Goal: Task Accomplishment & Management: Use online tool/utility

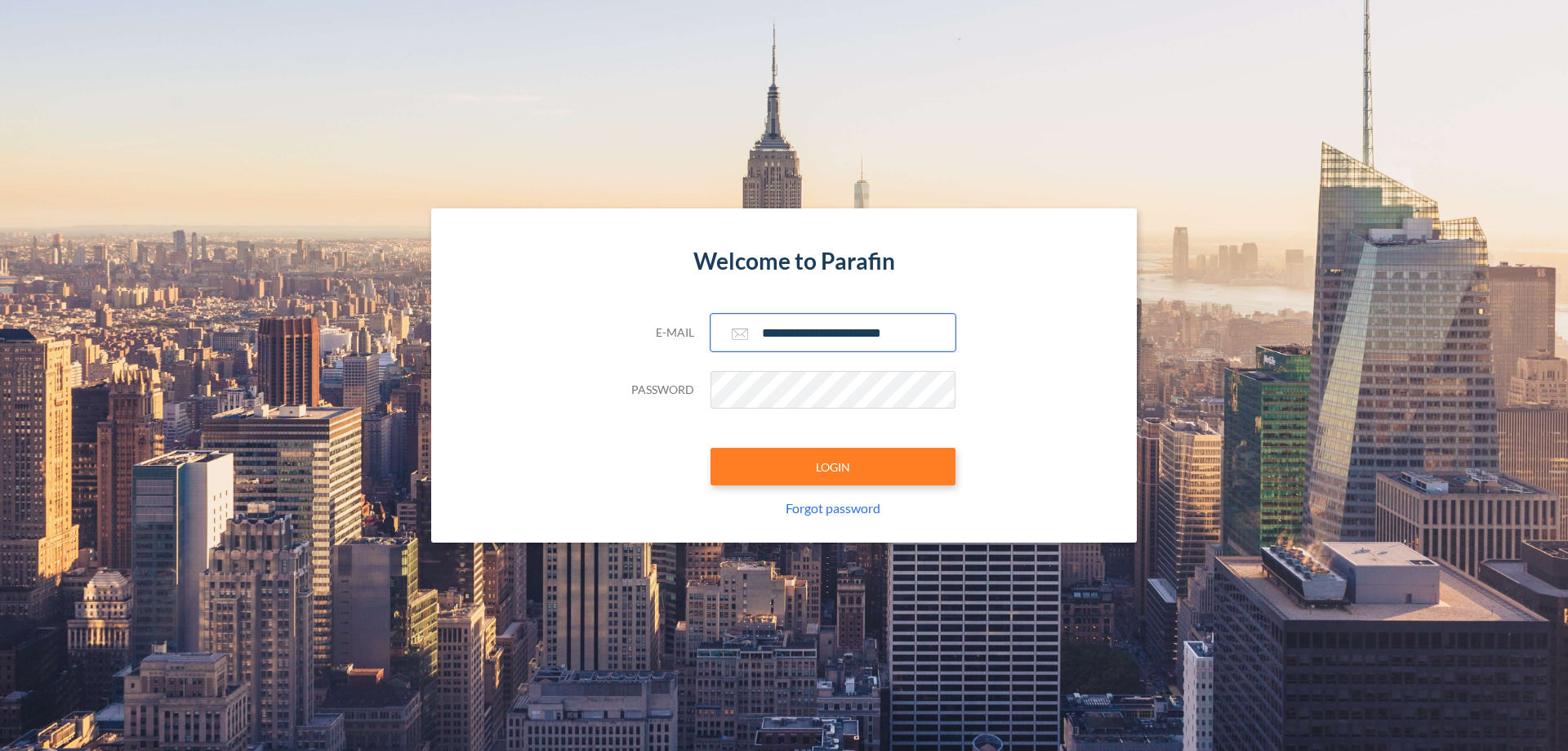
type input "**********"
click at [833, 466] on button "LOGIN" at bounding box center [833, 466] width 245 height 38
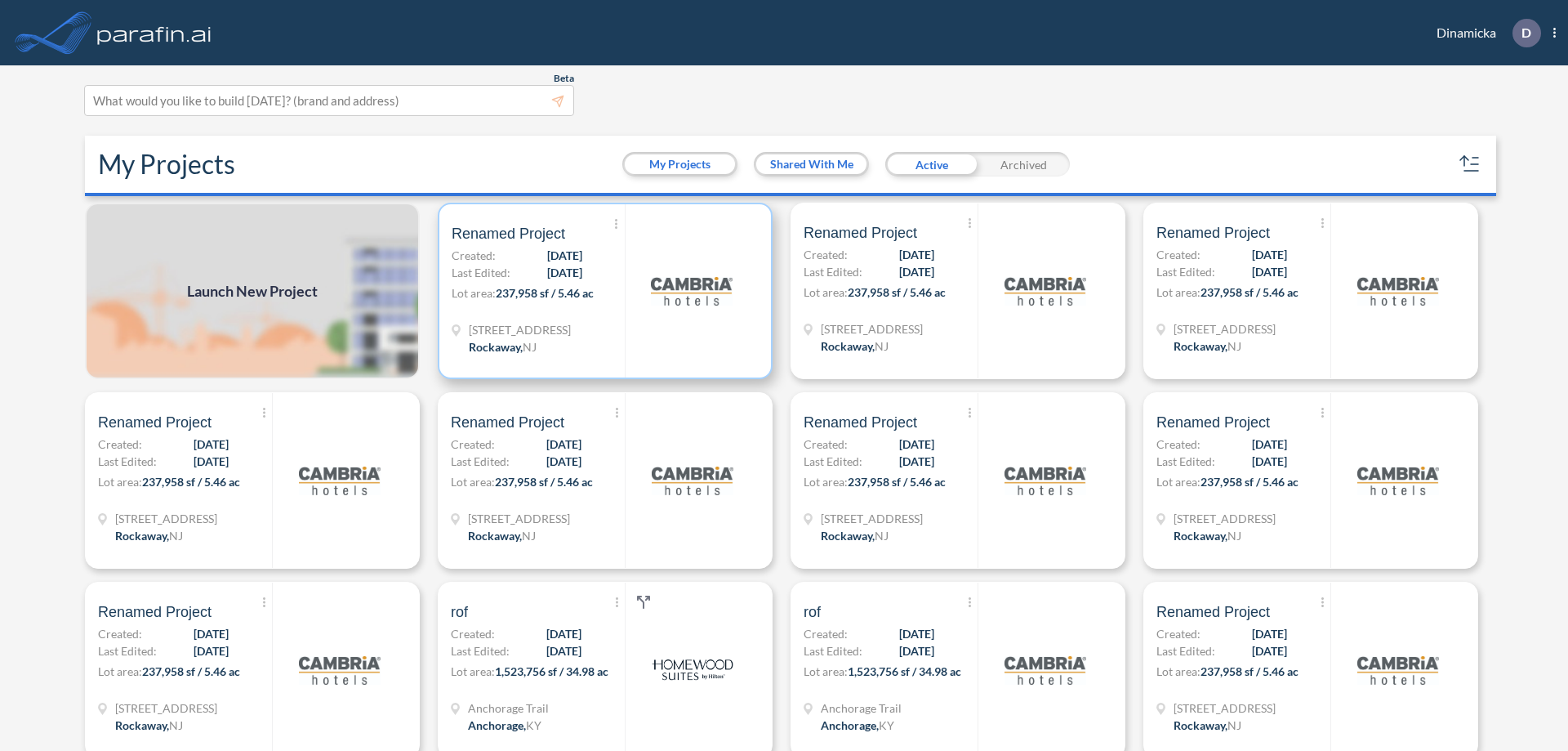
scroll to position [4, 0]
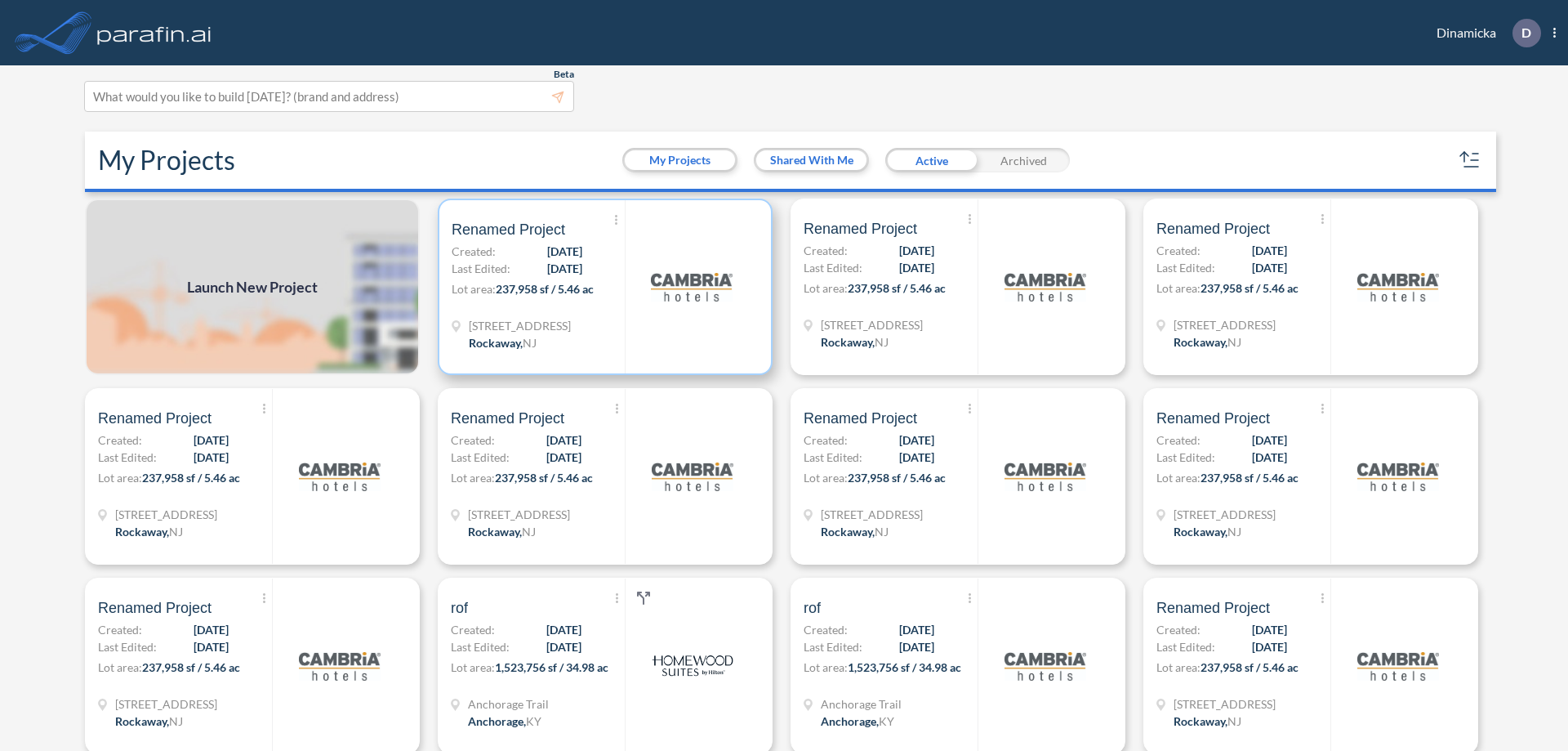
click at [602, 287] on p "Lot area: 237,958 sf / 5.46 ac" at bounding box center [538, 292] width 173 height 24
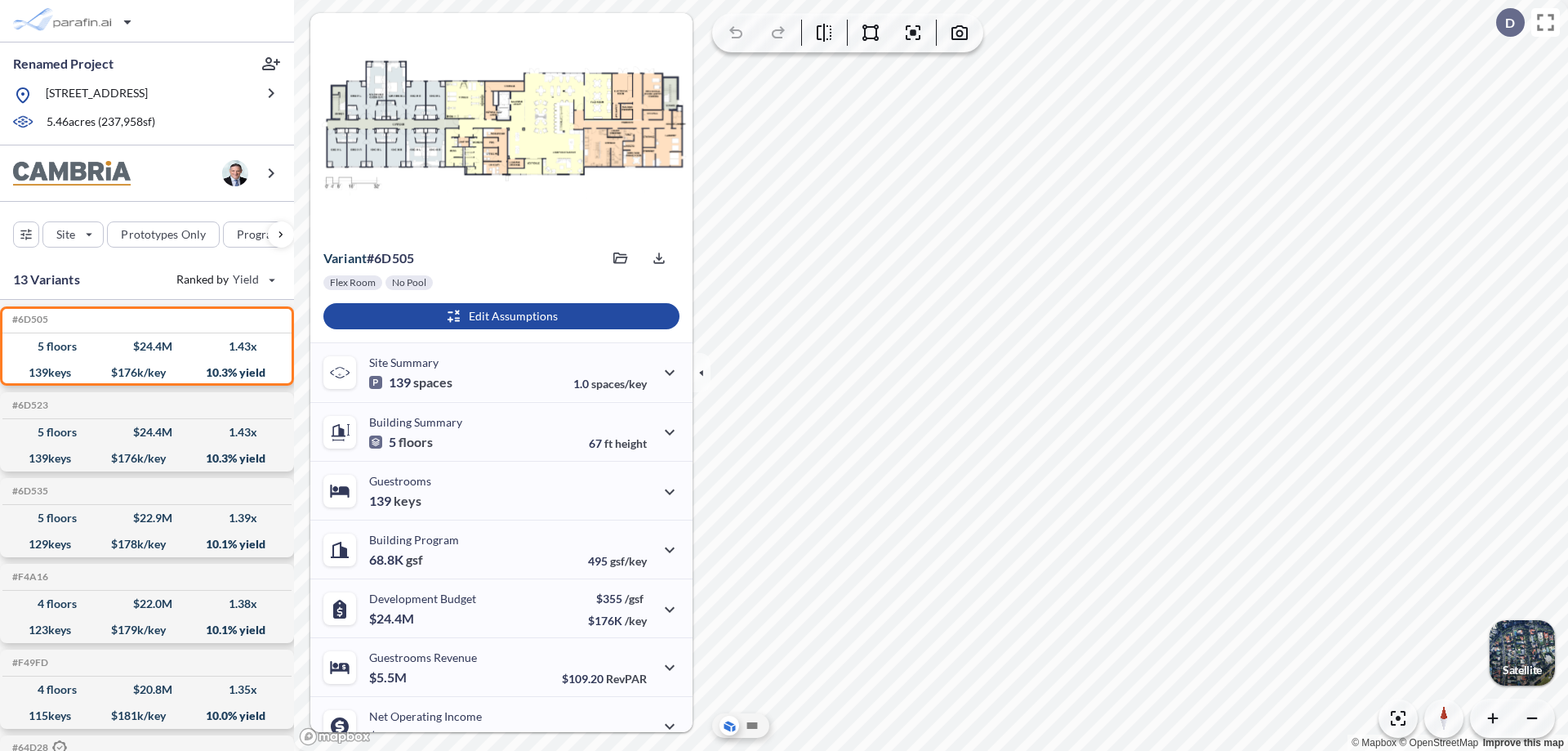
scroll to position [82, 0]
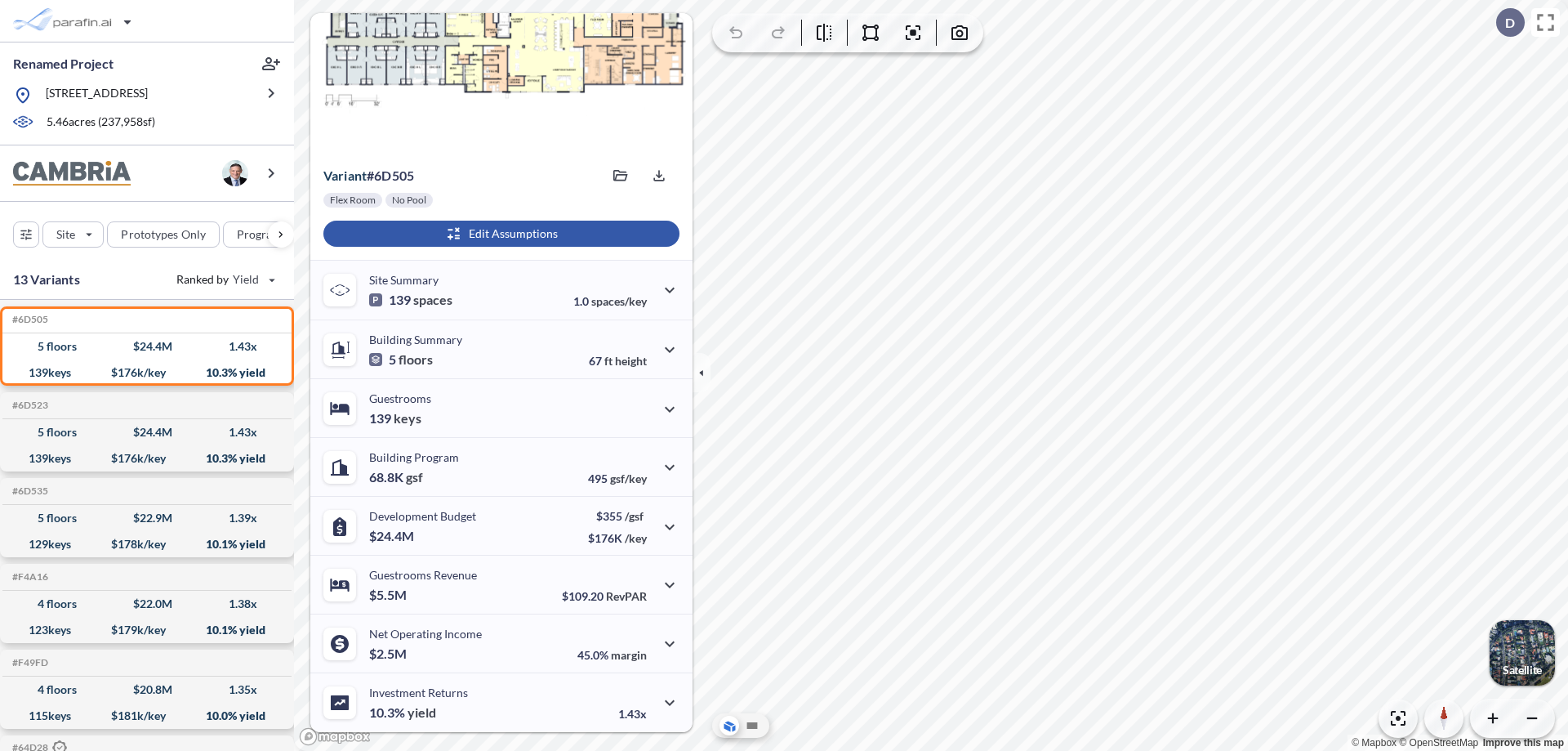
click at [499, 234] on div "button" at bounding box center [501, 233] width 356 height 26
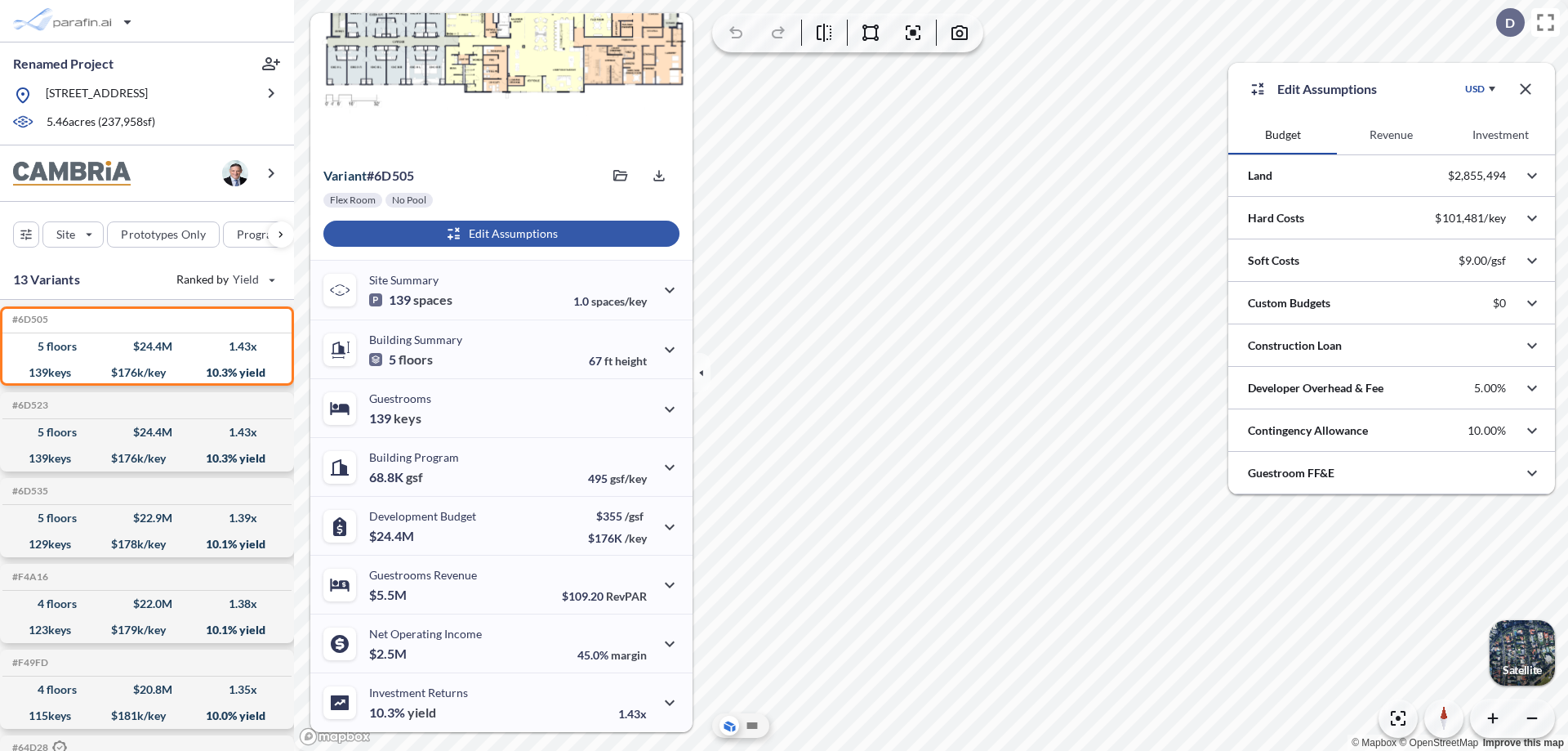
click at [1391, 135] on button "Revenue" at bounding box center [1391, 135] width 109 height 39
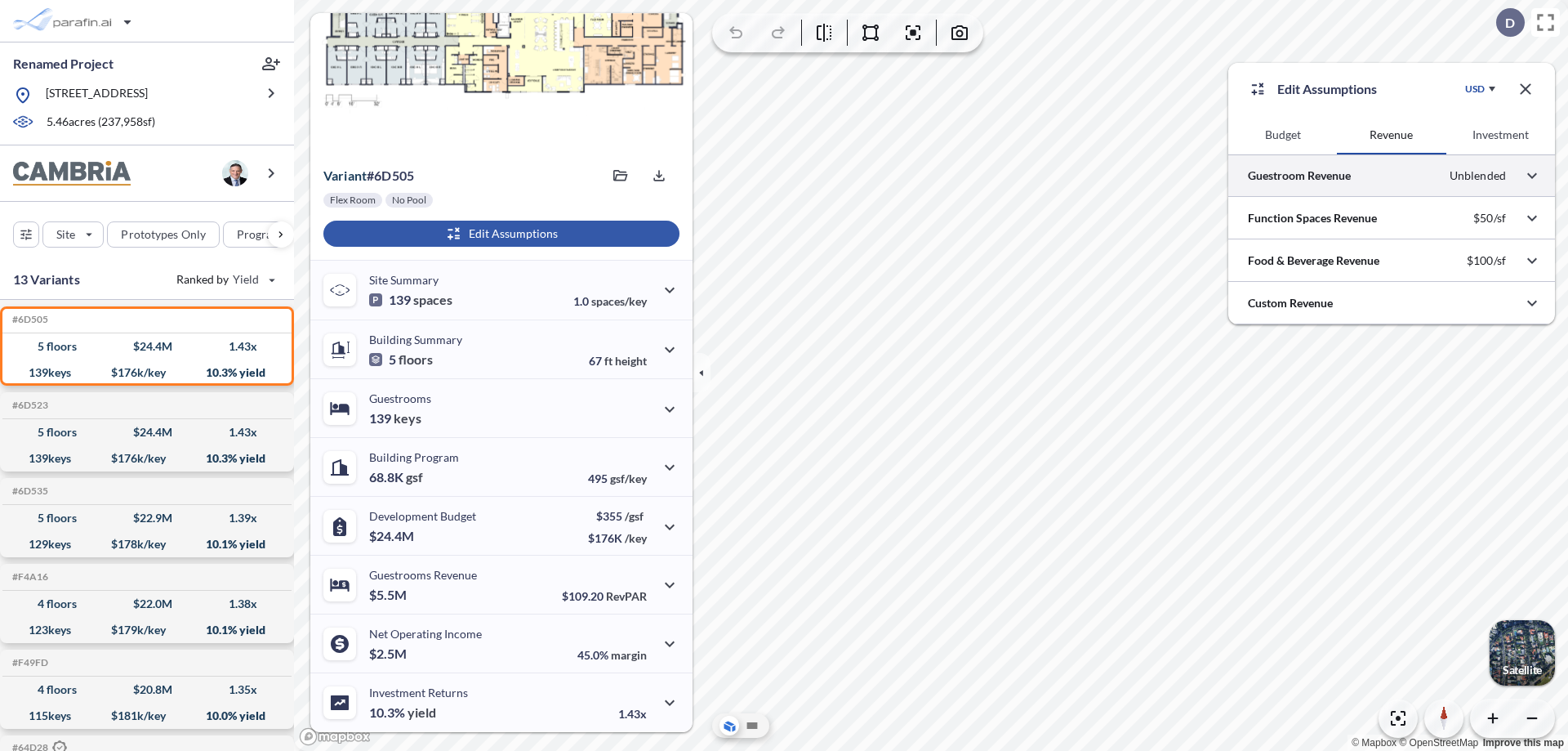
click at [1392, 176] on div at bounding box center [1392, 175] width 327 height 42
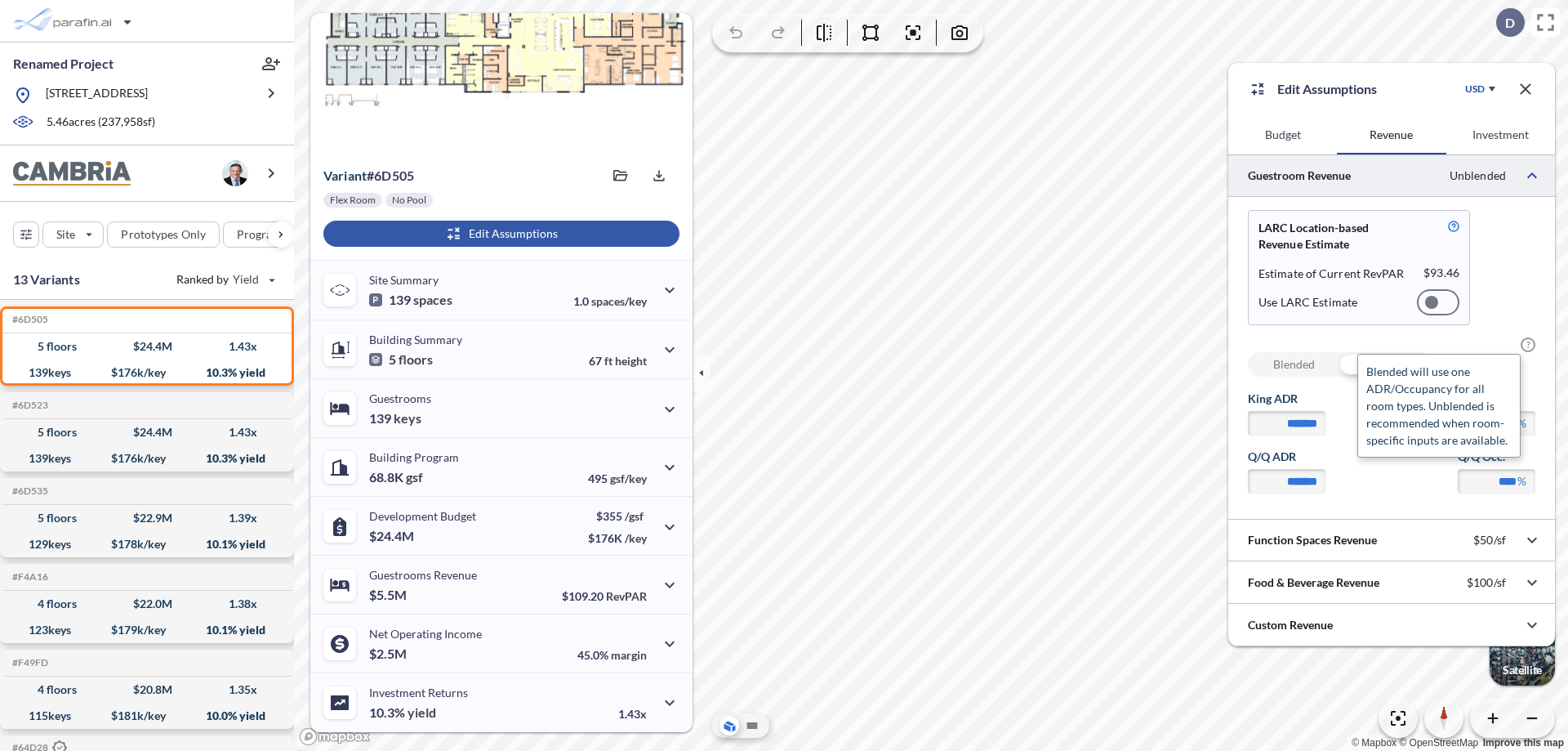
click at [1528, 345] on span "?" at bounding box center [1528, 345] width 14 height 14
